Goal: Communication & Community: Answer question/provide support

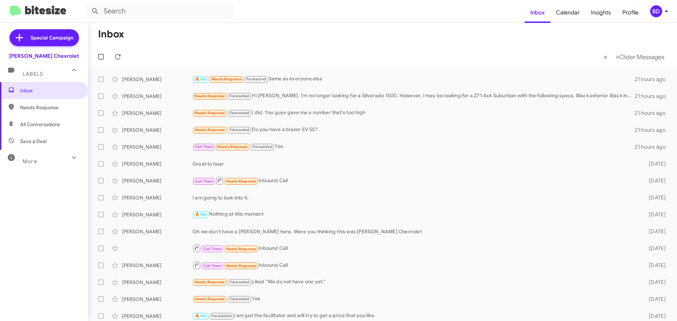
click at [48, 123] on span "All Conversations" at bounding box center [40, 124] width 40 height 7
type input "in:all-conversations"
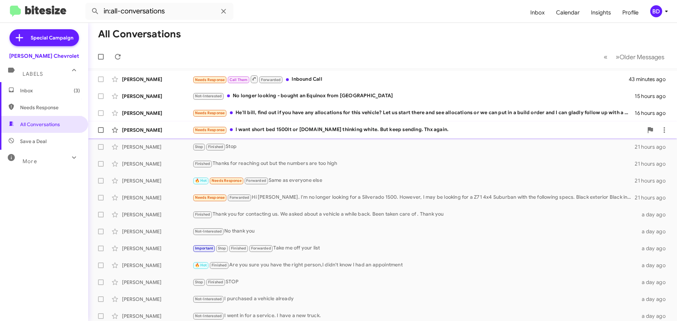
click at [274, 128] on div "Needs Response I want short bed 1500lt or [DOMAIN_NAME] thinking white. But kee…" at bounding box center [418, 130] width 451 height 8
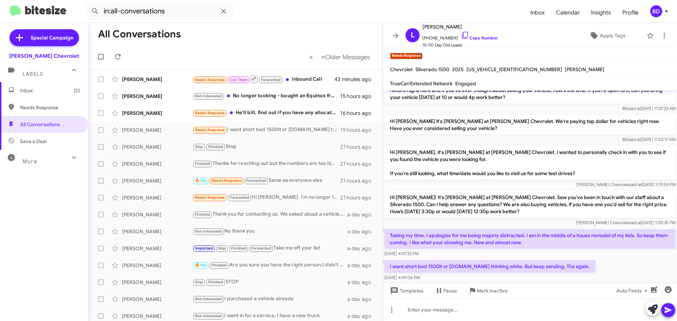
scroll to position [59, 0]
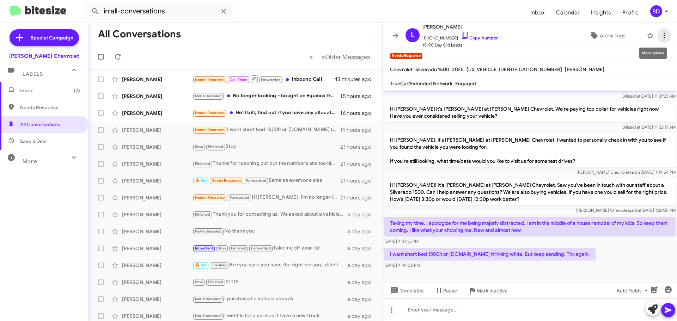
click at [664, 34] on icon at bounding box center [664, 36] width 1 height 6
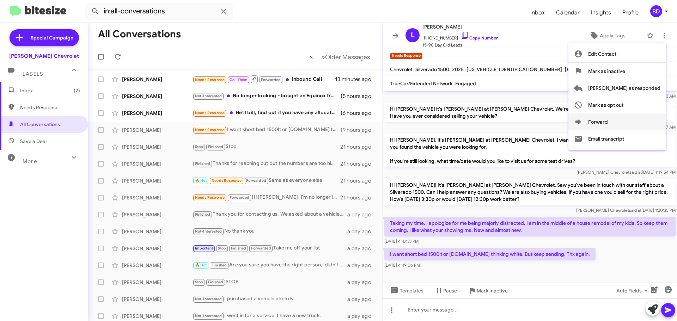
click at [581, 122] on icon at bounding box center [579, 122] width 6 height 5
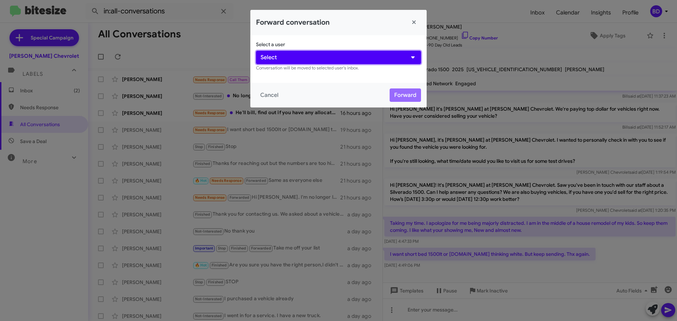
click at [311, 54] on button "Select" at bounding box center [338, 57] width 165 height 13
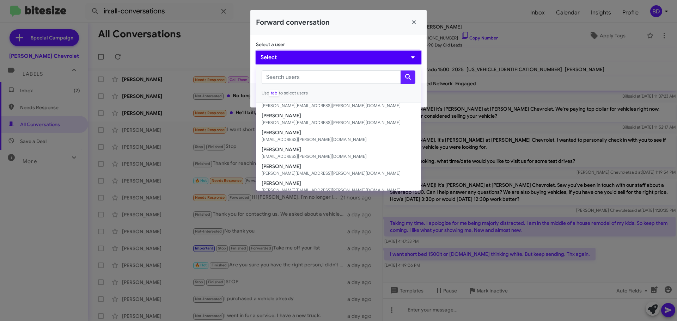
scroll to position [98, 0]
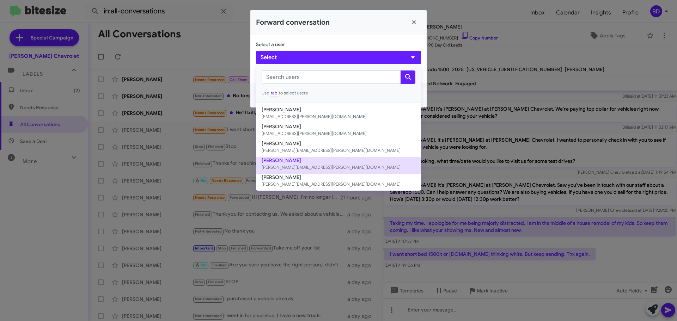
click at [299, 158] on button "Gilberto Quiroz [EMAIL_ADDRESS][PERSON_NAME][DOMAIN_NAME]" at bounding box center [338, 165] width 165 height 17
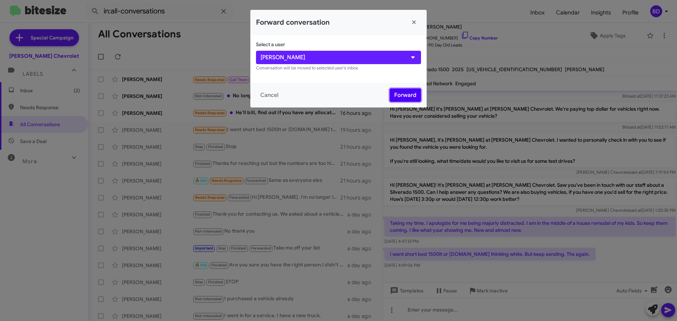
click at [400, 92] on button "Forward" at bounding box center [405, 95] width 31 height 13
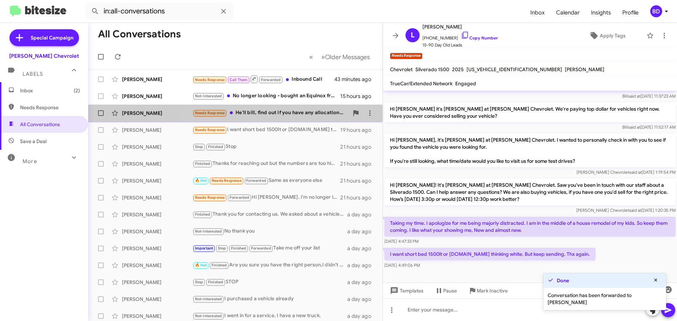
click at [274, 112] on div "Needs Response He'll bill, find out if you have any allocations for this vehicl…" at bounding box center [271, 113] width 156 height 8
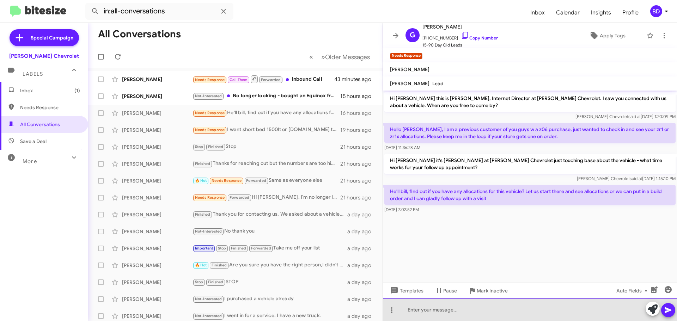
click at [437, 310] on div at bounding box center [530, 310] width 294 height 23
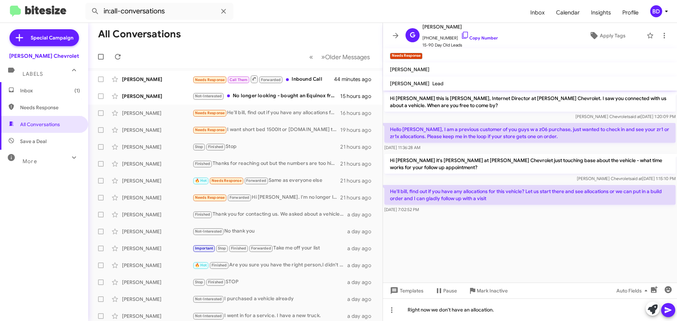
click at [668, 310] on icon at bounding box center [668, 311] width 7 height 6
click at [278, 97] on div "Not-Interested No longer looking - bought an Equinox from [GEOGRAPHIC_DATA]" at bounding box center [271, 96] width 156 height 8
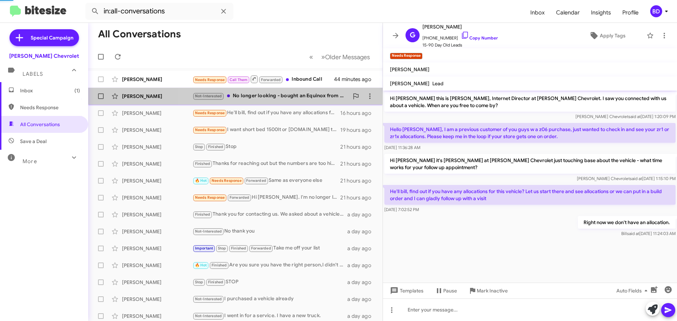
scroll to position [1, 0]
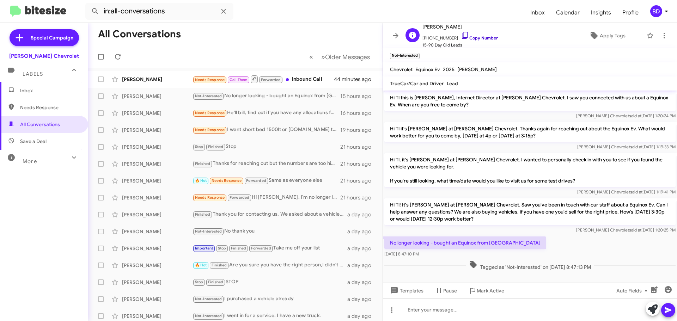
click at [474, 37] on link "Copy Number" at bounding box center [479, 37] width 37 height 5
click at [307, 77] on div "Needs Response Call Them Forwarded Inbound Call" at bounding box center [271, 79] width 156 height 9
